Goal: Transaction & Acquisition: Purchase product/service

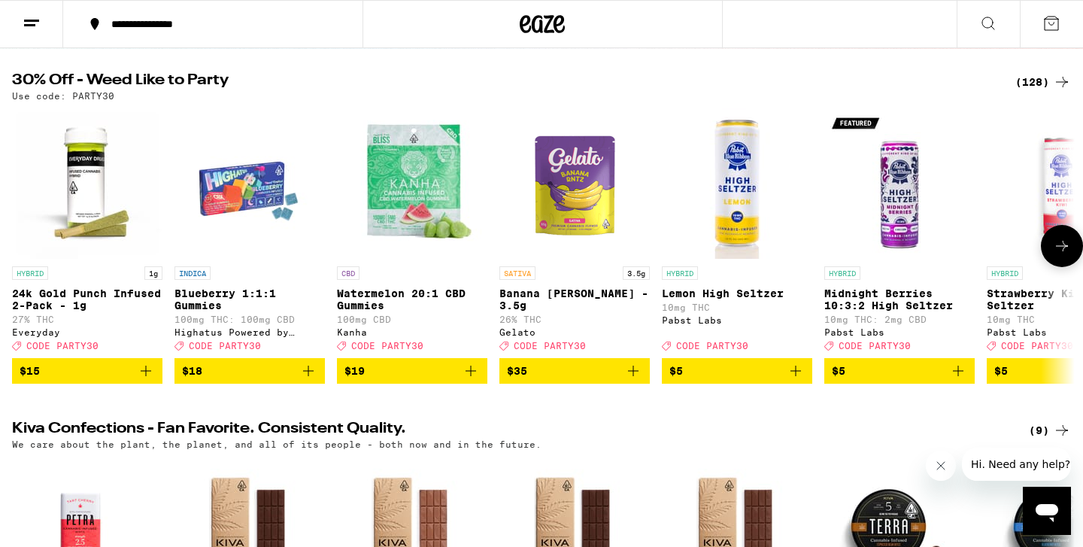
scroll to position [141, 0]
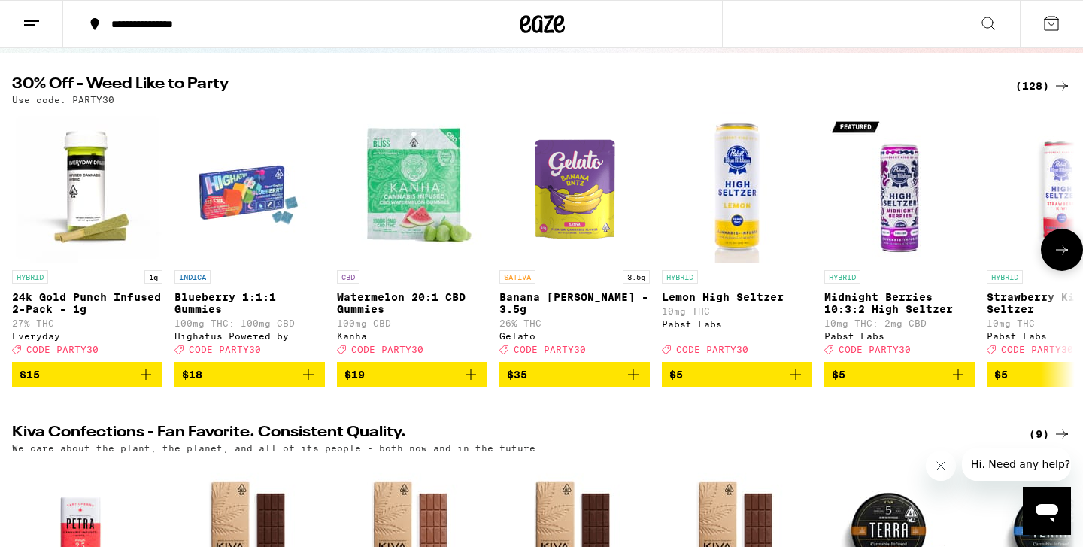
click at [1046, 257] on button at bounding box center [1062, 250] width 42 height 42
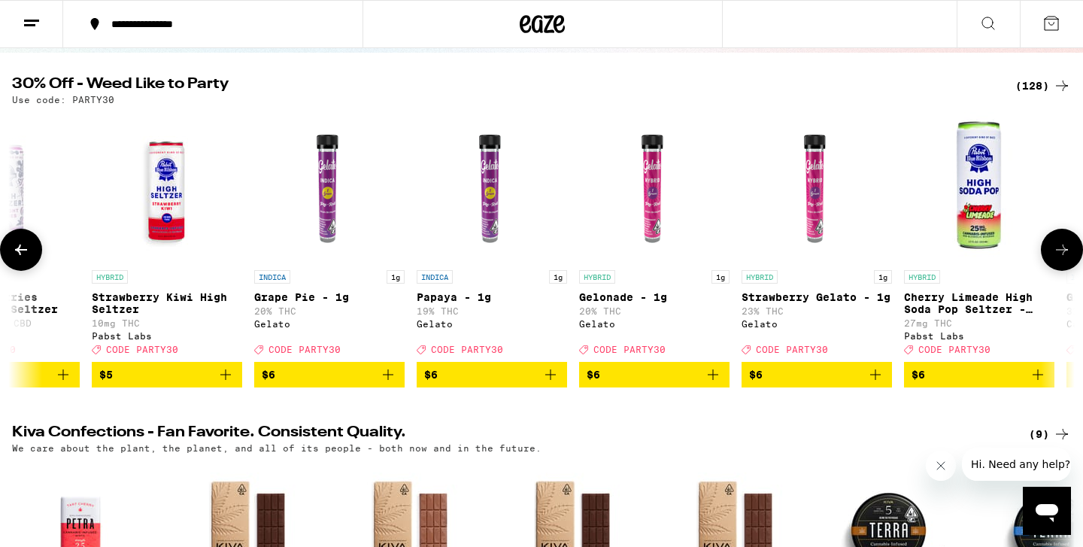
click at [1047, 256] on button at bounding box center [1062, 250] width 42 height 42
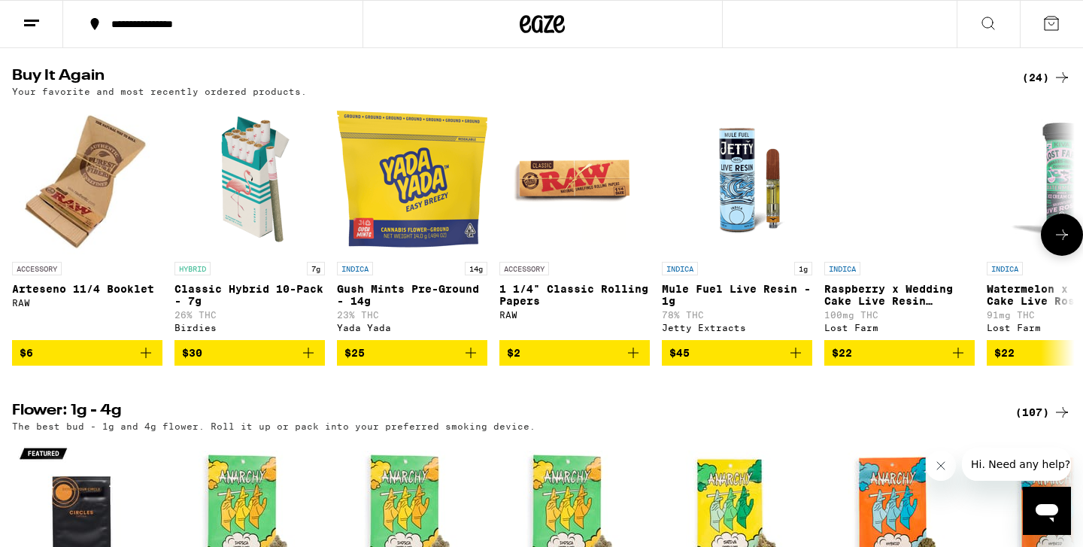
scroll to position [1539, 0]
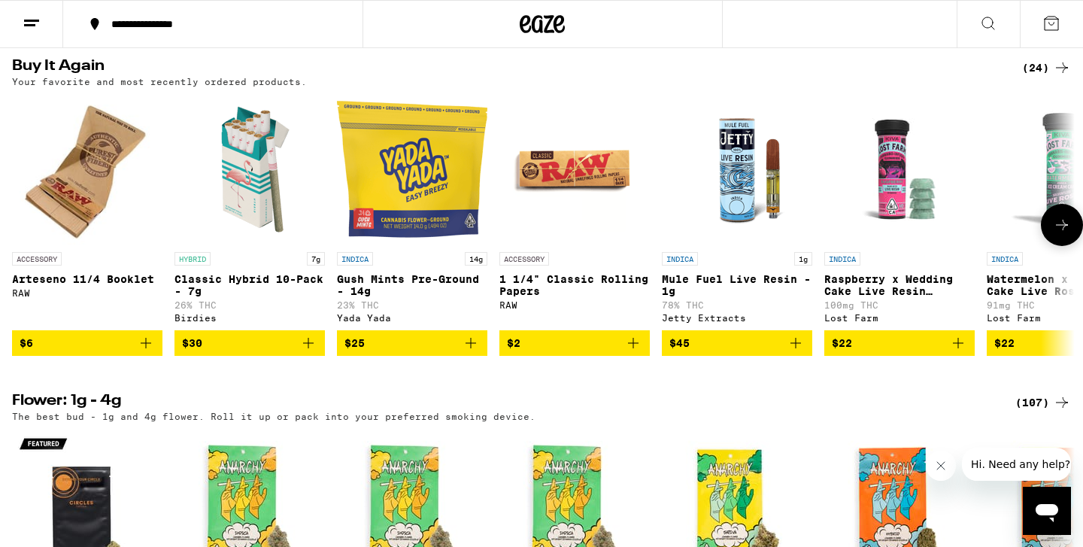
click at [478, 352] on icon "Add to bag" at bounding box center [471, 343] width 18 height 18
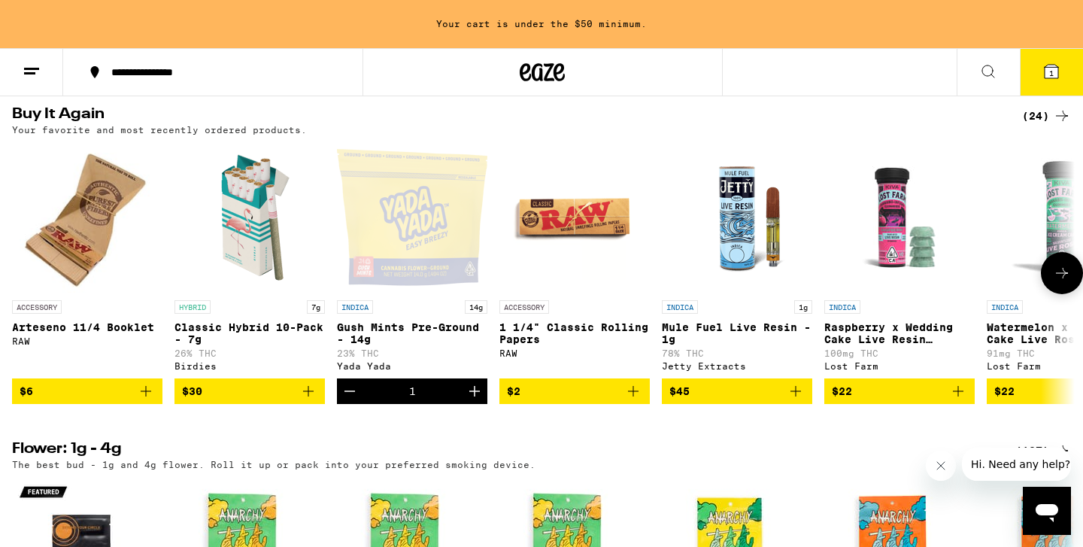
scroll to position [1587, 0]
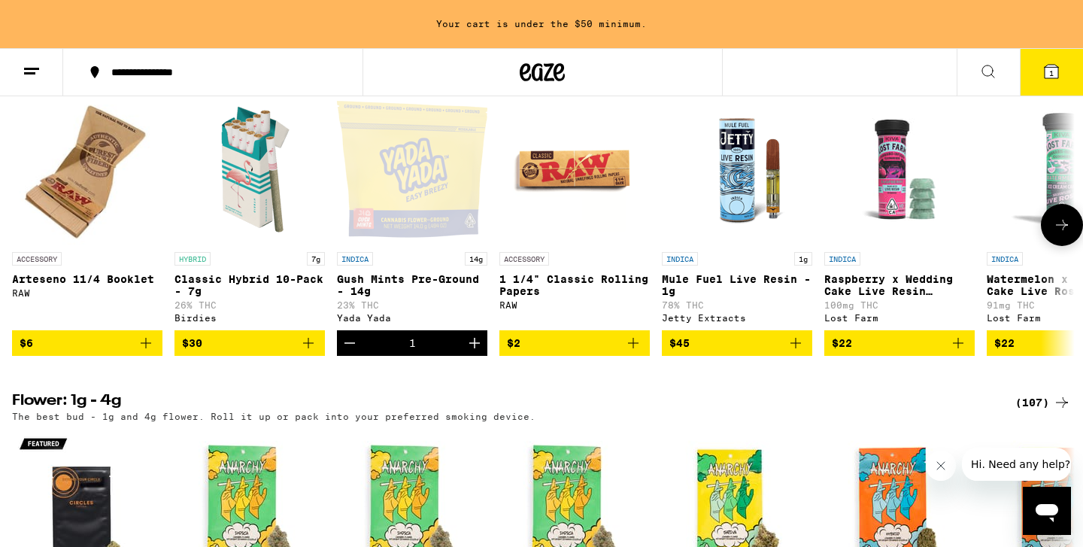
click at [314, 352] on icon "Add to bag" at bounding box center [308, 343] width 18 height 18
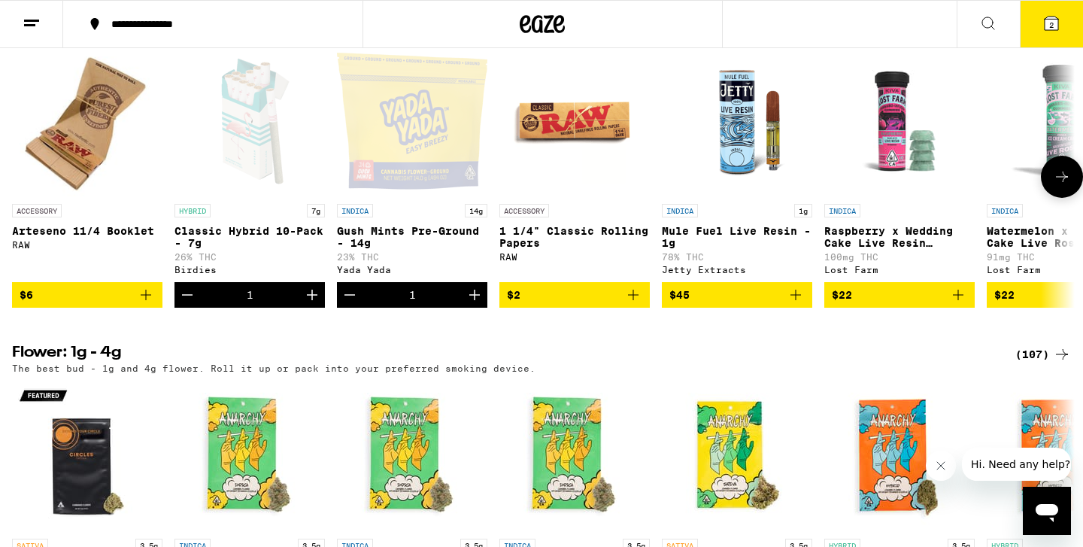
scroll to position [1539, 0]
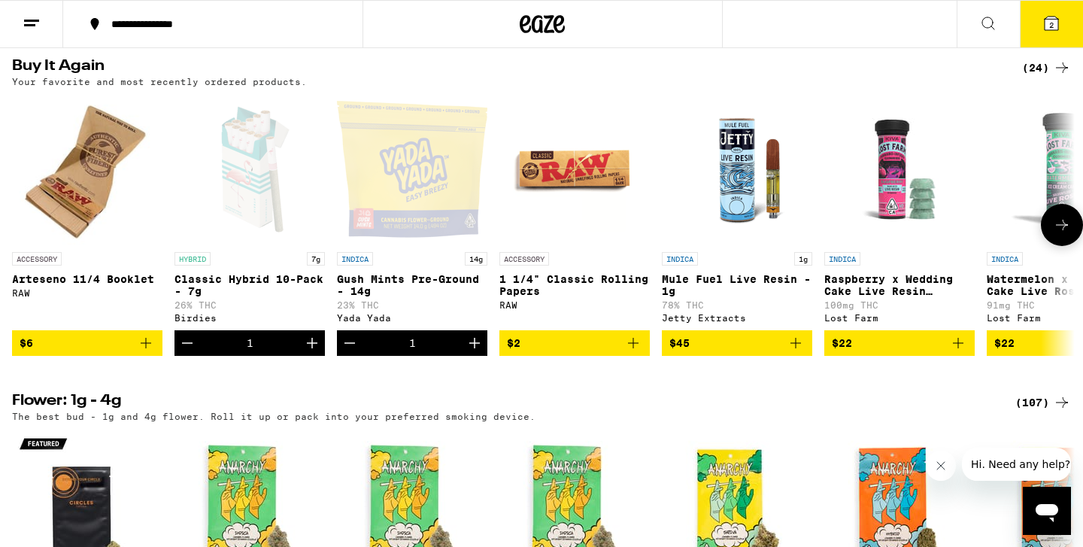
click at [796, 352] on icon "Add to bag" at bounding box center [796, 343] width 18 height 18
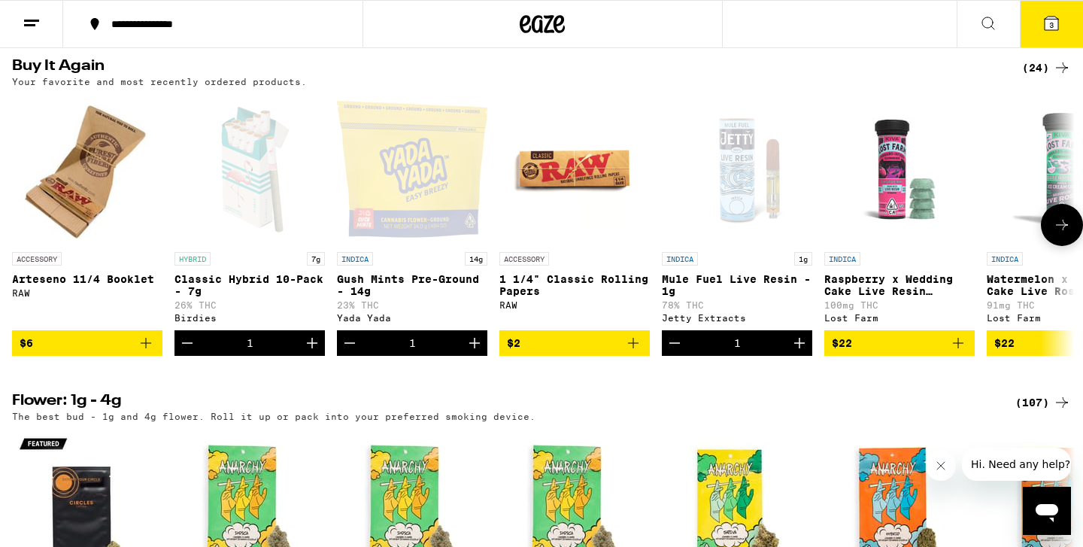
click at [958, 352] on icon "Add to bag" at bounding box center [958, 343] width 18 height 18
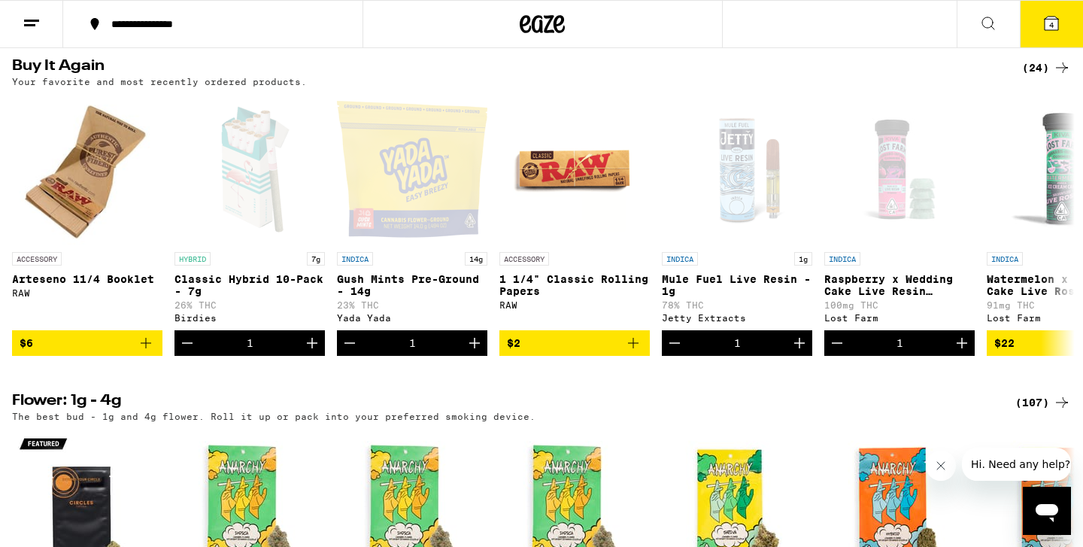
click at [1054, 36] on button "4" at bounding box center [1051, 24] width 63 height 47
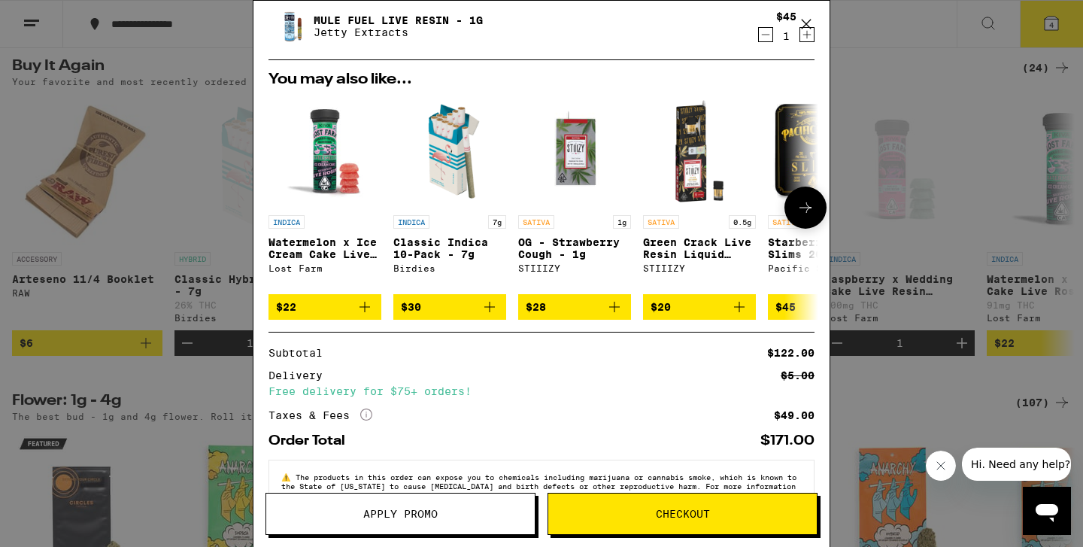
scroll to position [255, 0]
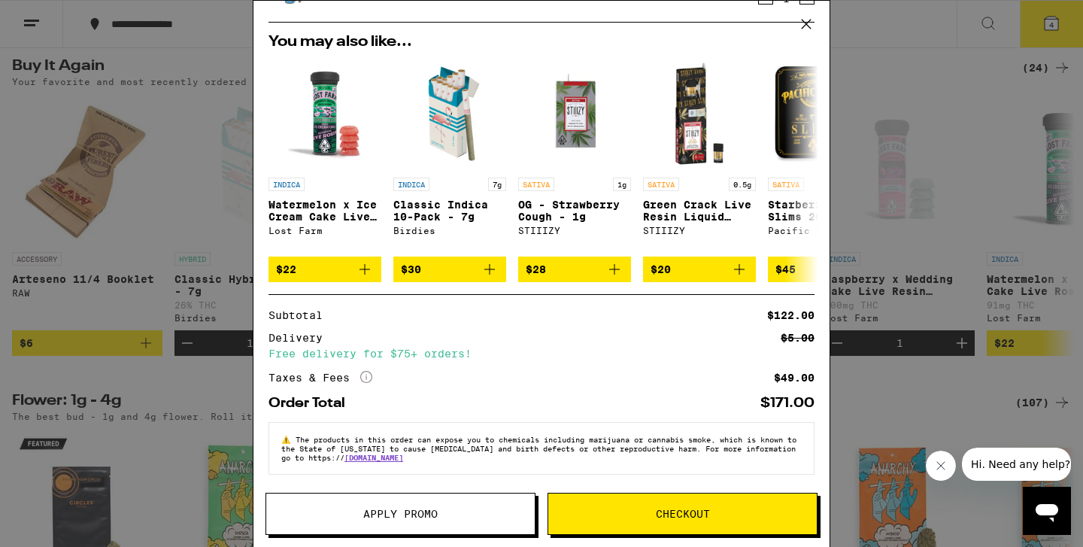
click at [631, 521] on button "Checkout" at bounding box center [682, 514] width 270 height 42
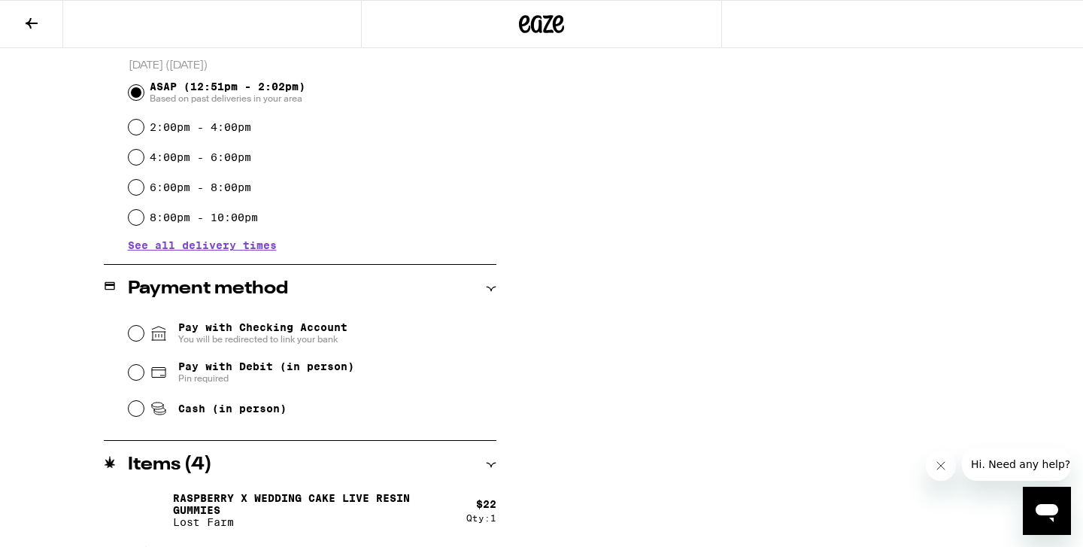
scroll to position [414, 0]
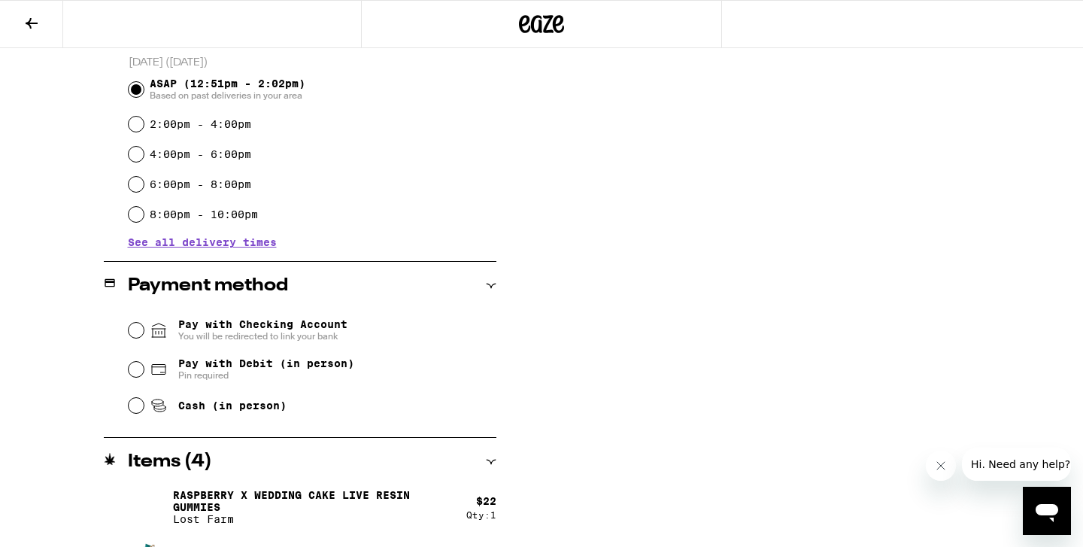
click at [281, 373] on span "Pin required" at bounding box center [266, 375] width 176 height 12
click at [144, 373] on input "Pay with Debit (in person) Pin required" at bounding box center [136, 369] width 15 height 15
radio input "true"
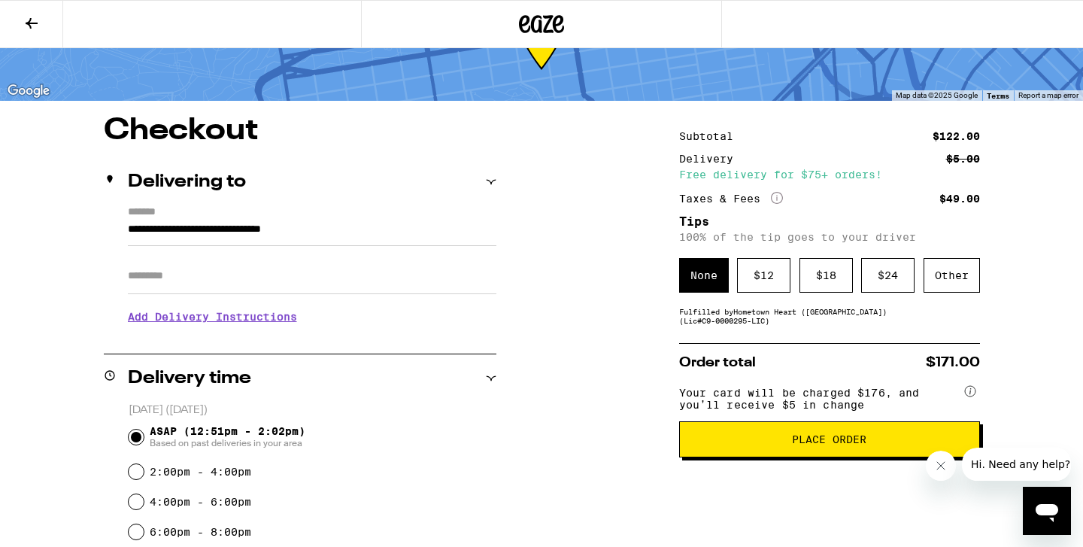
scroll to position [65, 0]
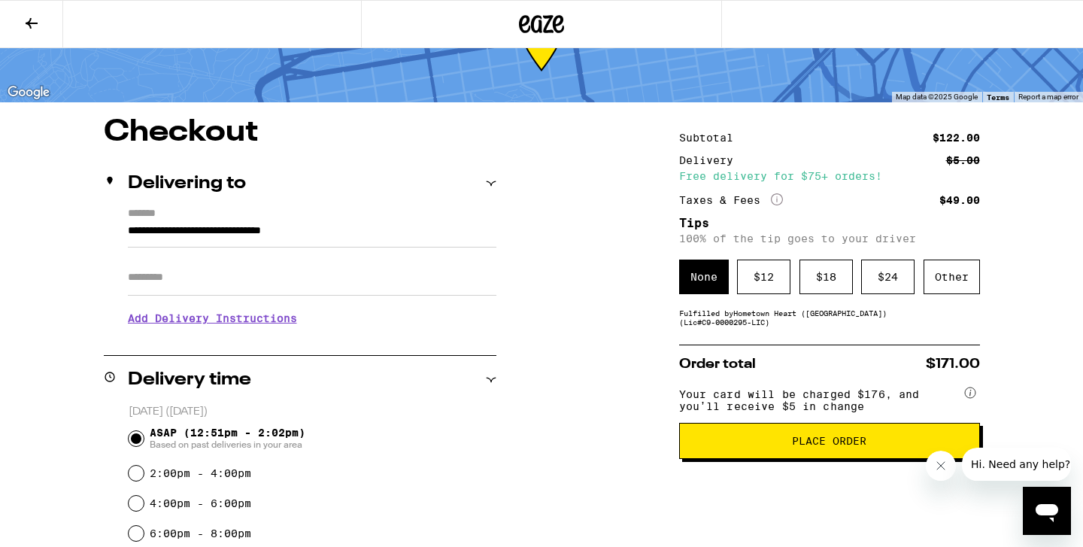
click at [747, 446] on span "Place Order" at bounding box center [829, 440] width 275 height 11
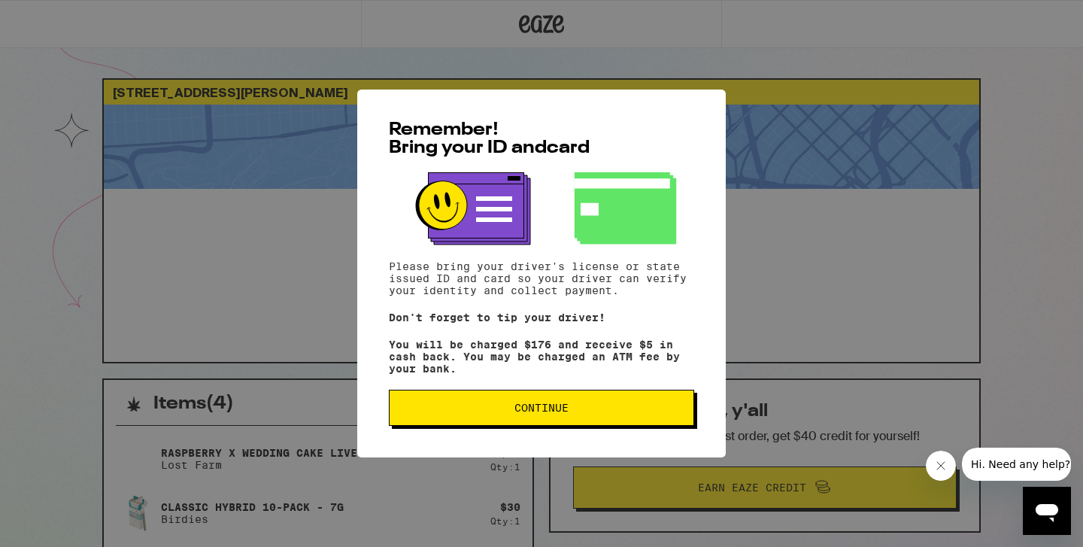
click at [587, 423] on button "Continue" at bounding box center [541, 408] width 305 height 36
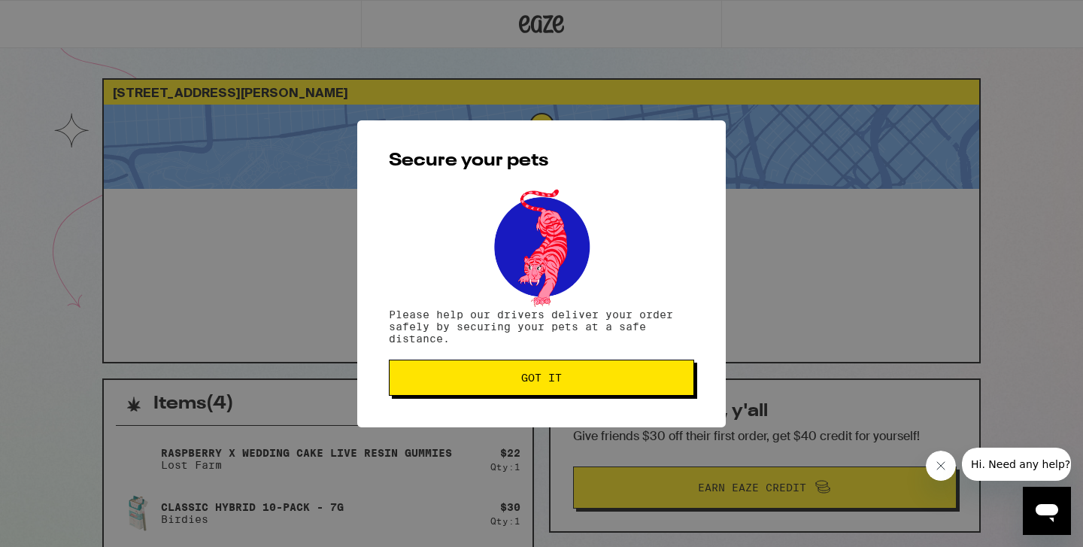
click at [587, 383] on span "Got it" at bounding box center [542, 377] width 280 height 11
